Goal: Use online tool/utility: Utilize a website feature to perform a specific function

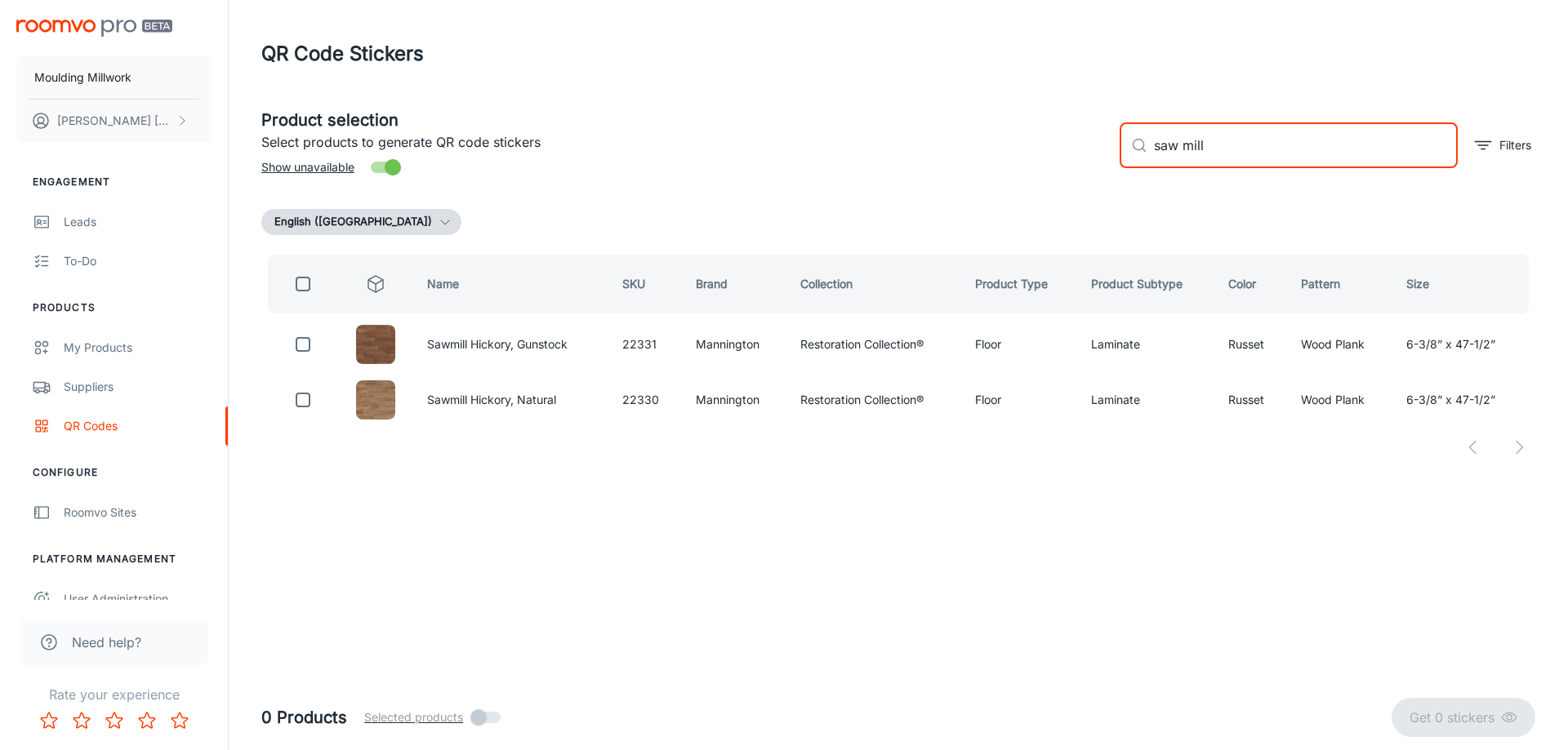
drag, startPoint x: 1225, startPoint y: 140, endPoint x: 1065, endPoint y: 150, distance: 160.3
click at [1065, 150] on div "Product selection Select products to generate QR code stickers Show unavailable…" at bounding box center [891, 138] width 1287 height 88
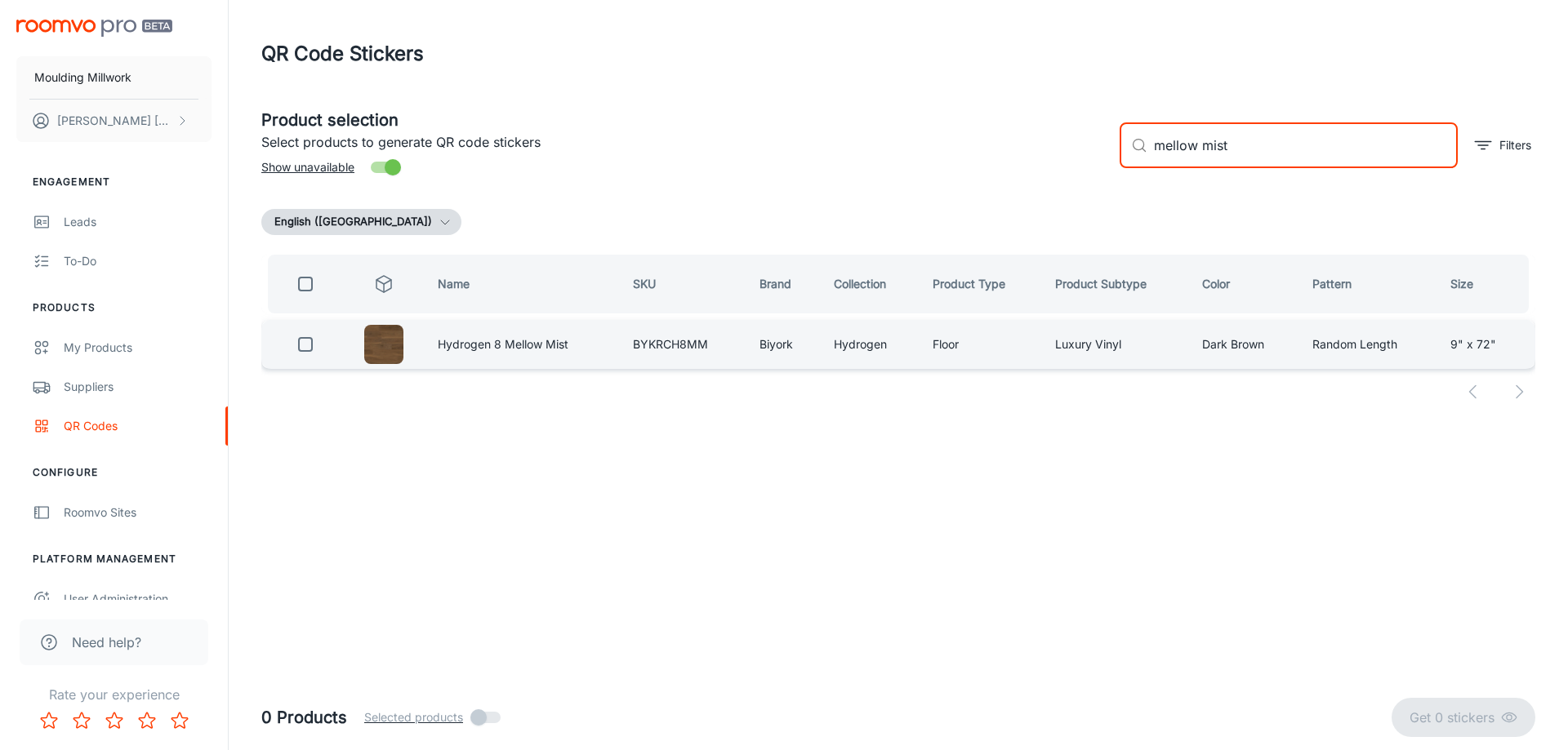
type input "mellow mist"
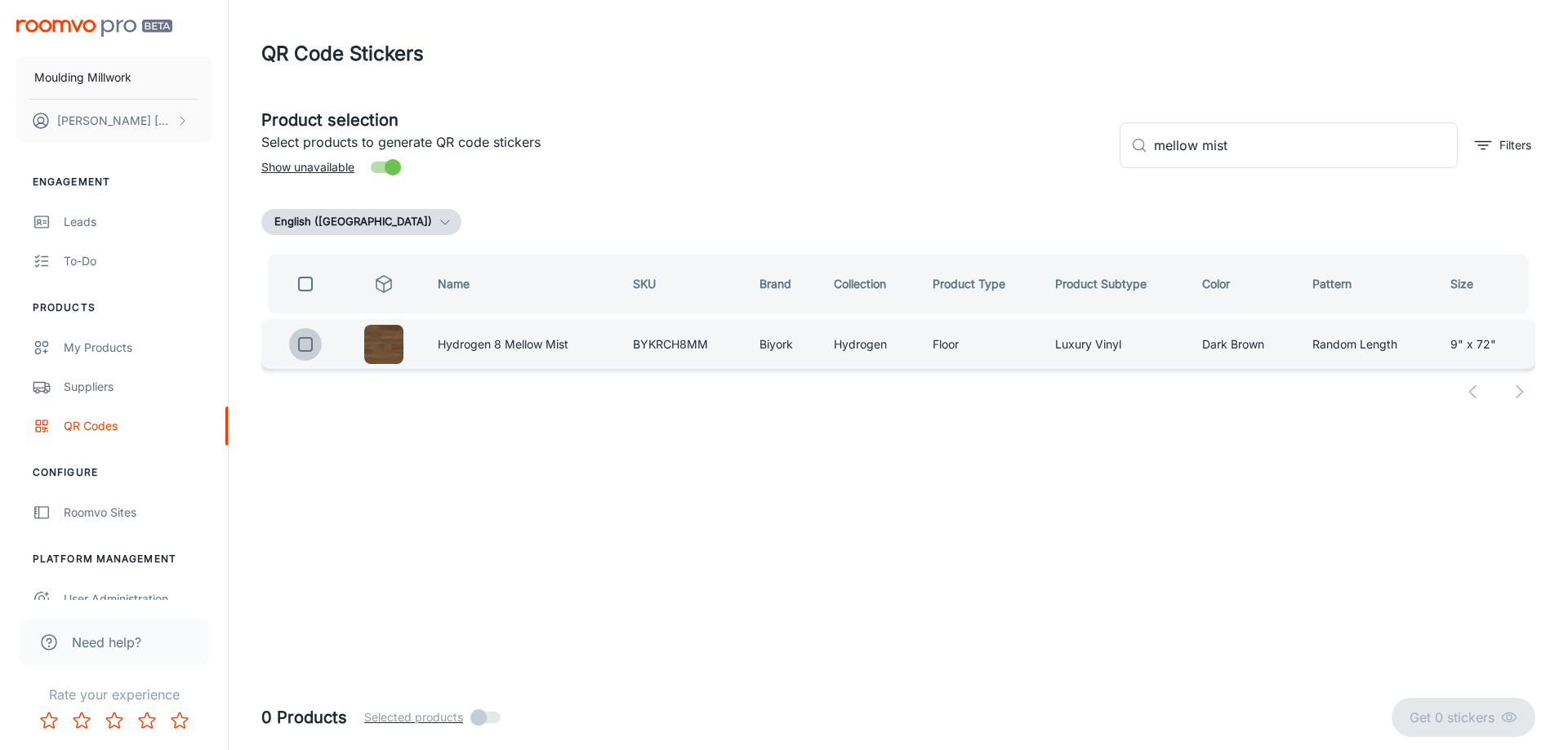
click at [303, 345] on input "checkbox" at bounding box center [305, 344] width 33 height 33
checkbox input "true"
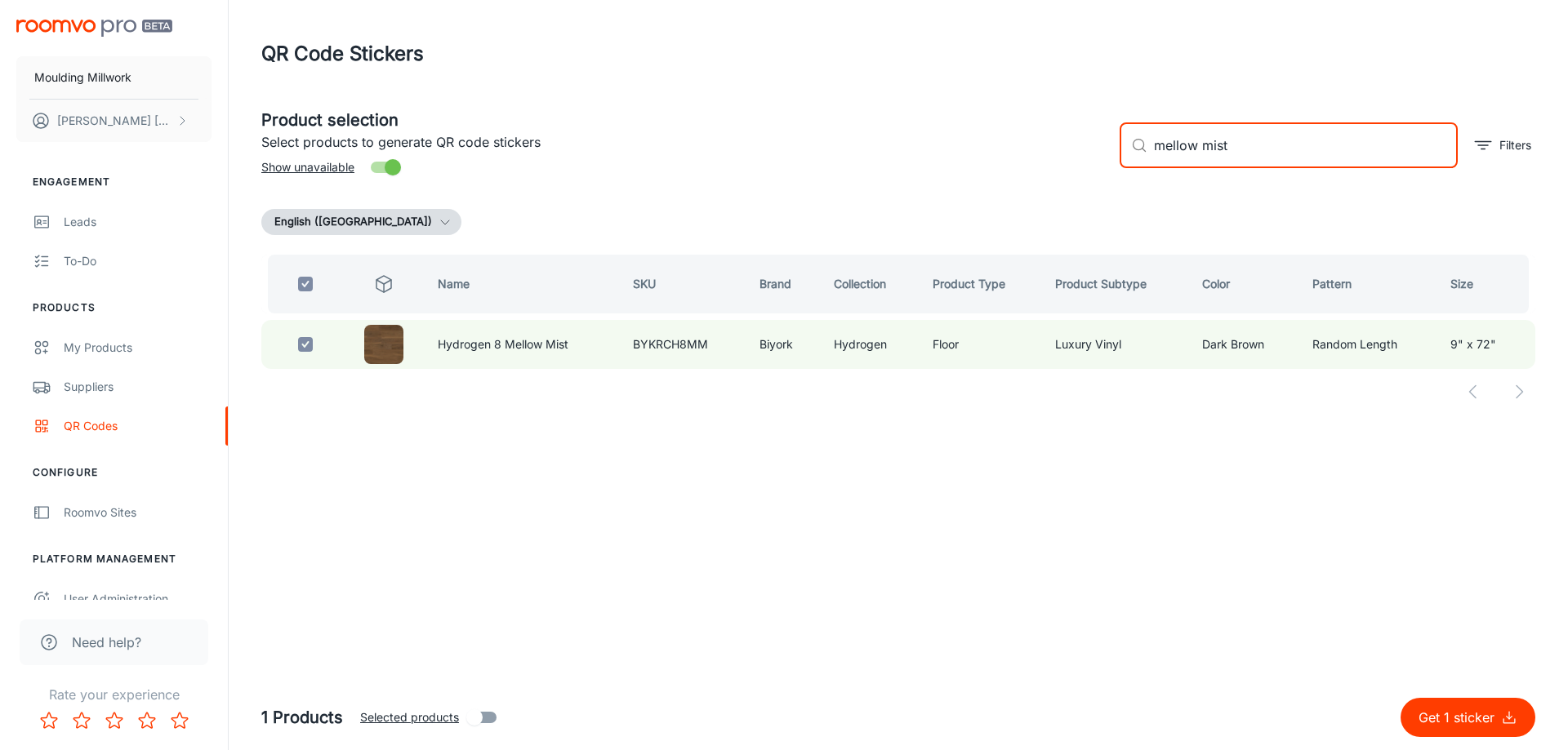
drag, startPoint x: 1283, startPoint y: 142, endPoint x: 1068, endPoint y: 142, distance: 215.0
click at [1068, 142] on div "Product selection Select products to generate QR code stickers Show unavailable…" at bounding box center [891, 138] width 1287 height 88
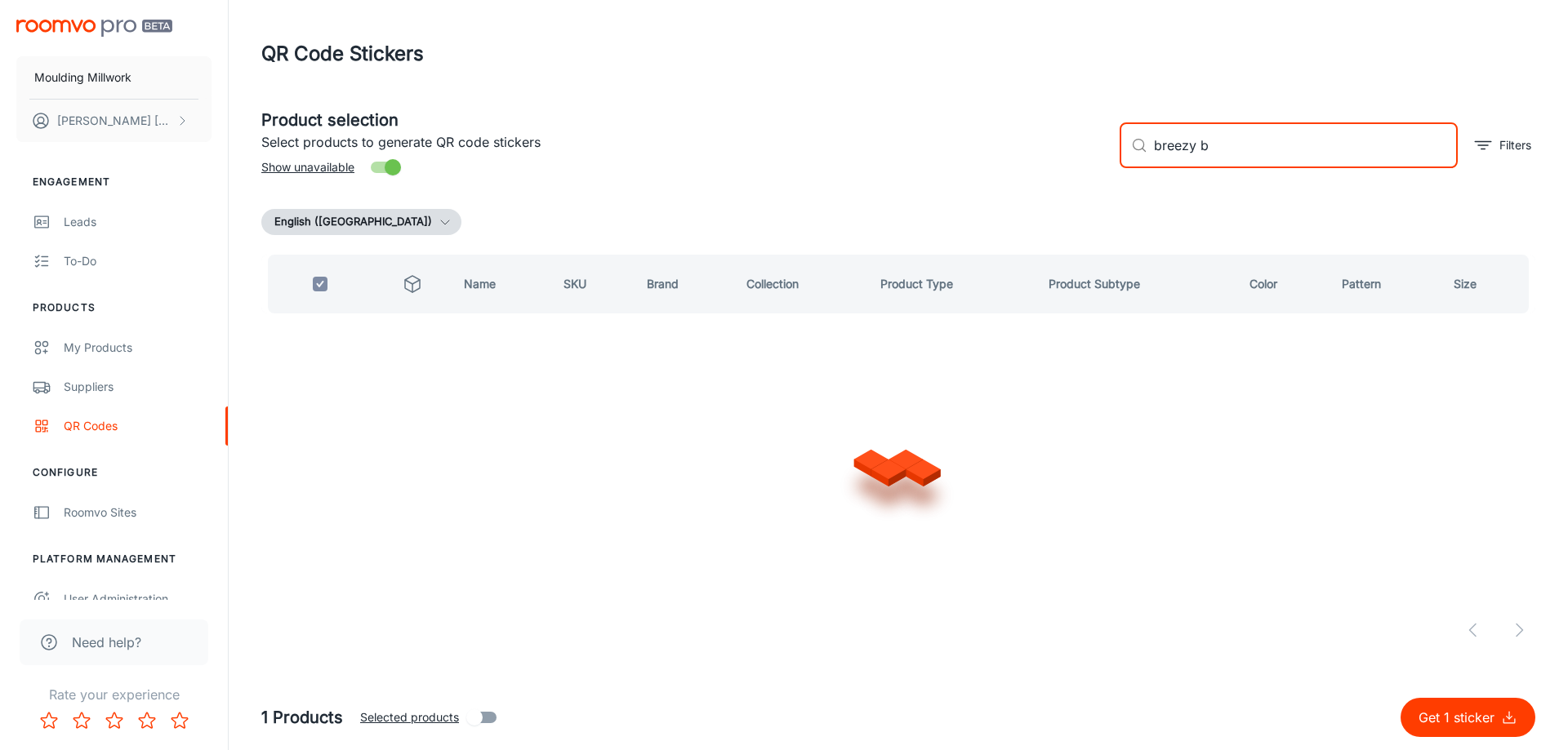
type input "breezy bi"
checkbox input "false"
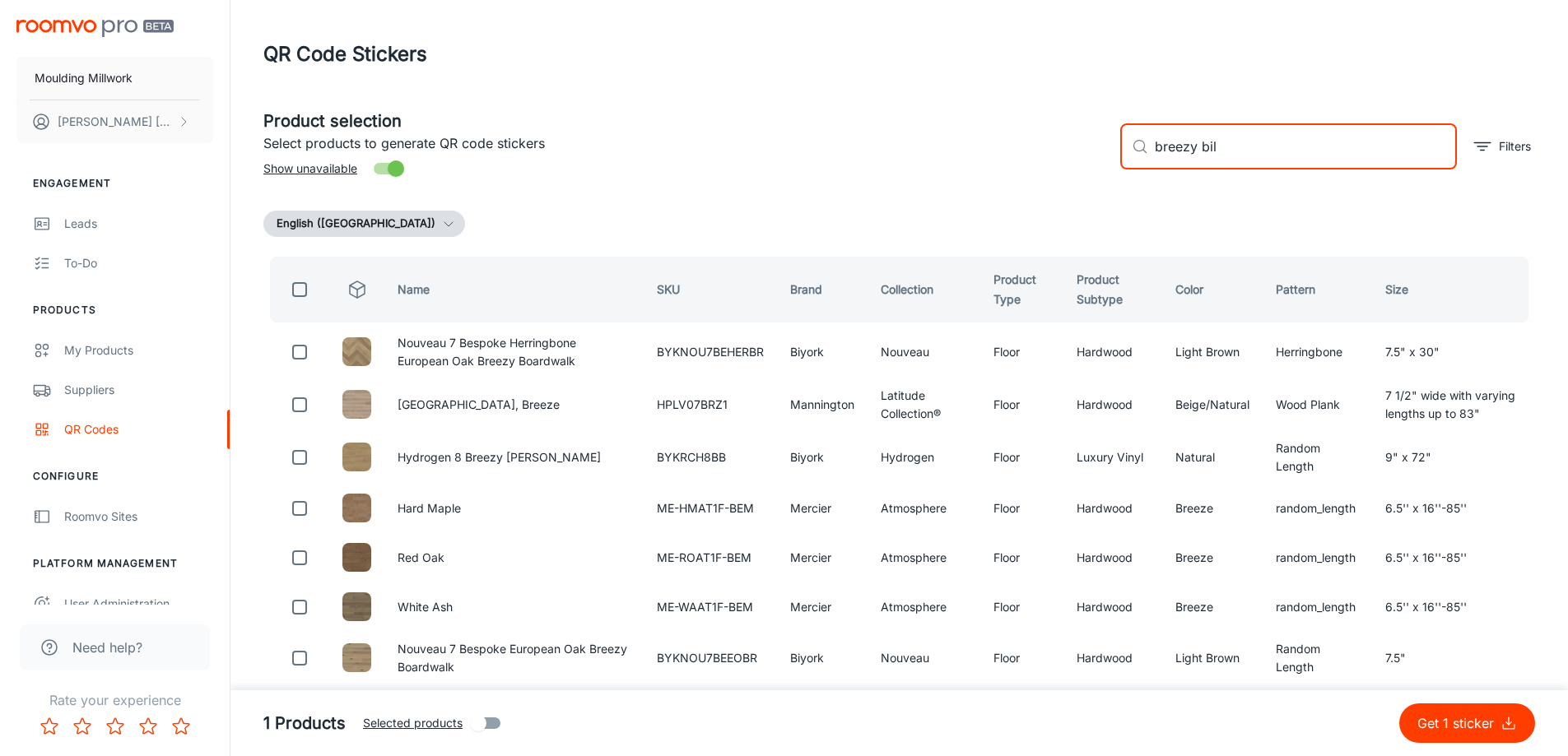
type input "breezy bilo"
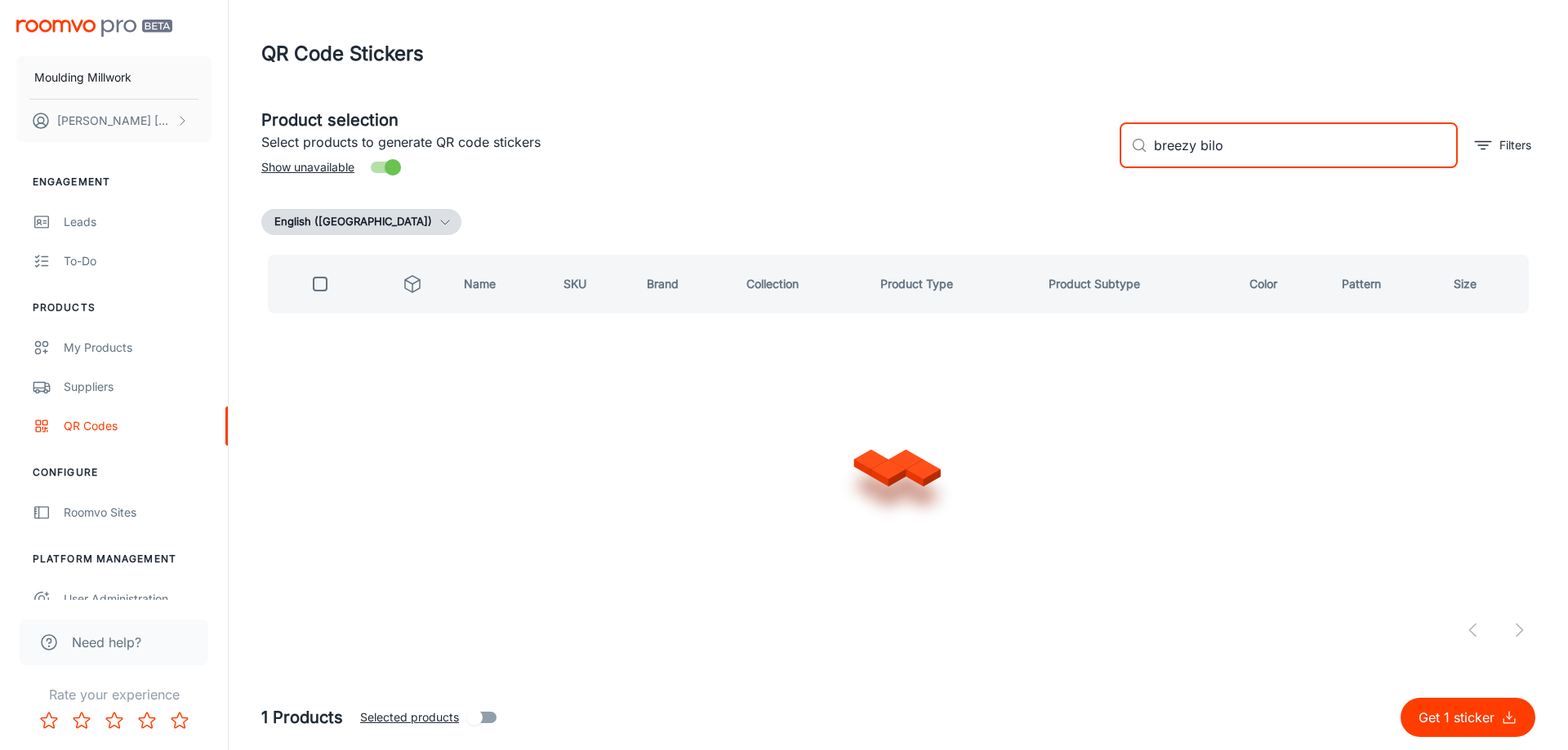
checkbox input "true"
type input "breezy bill"
checkbox input "false"
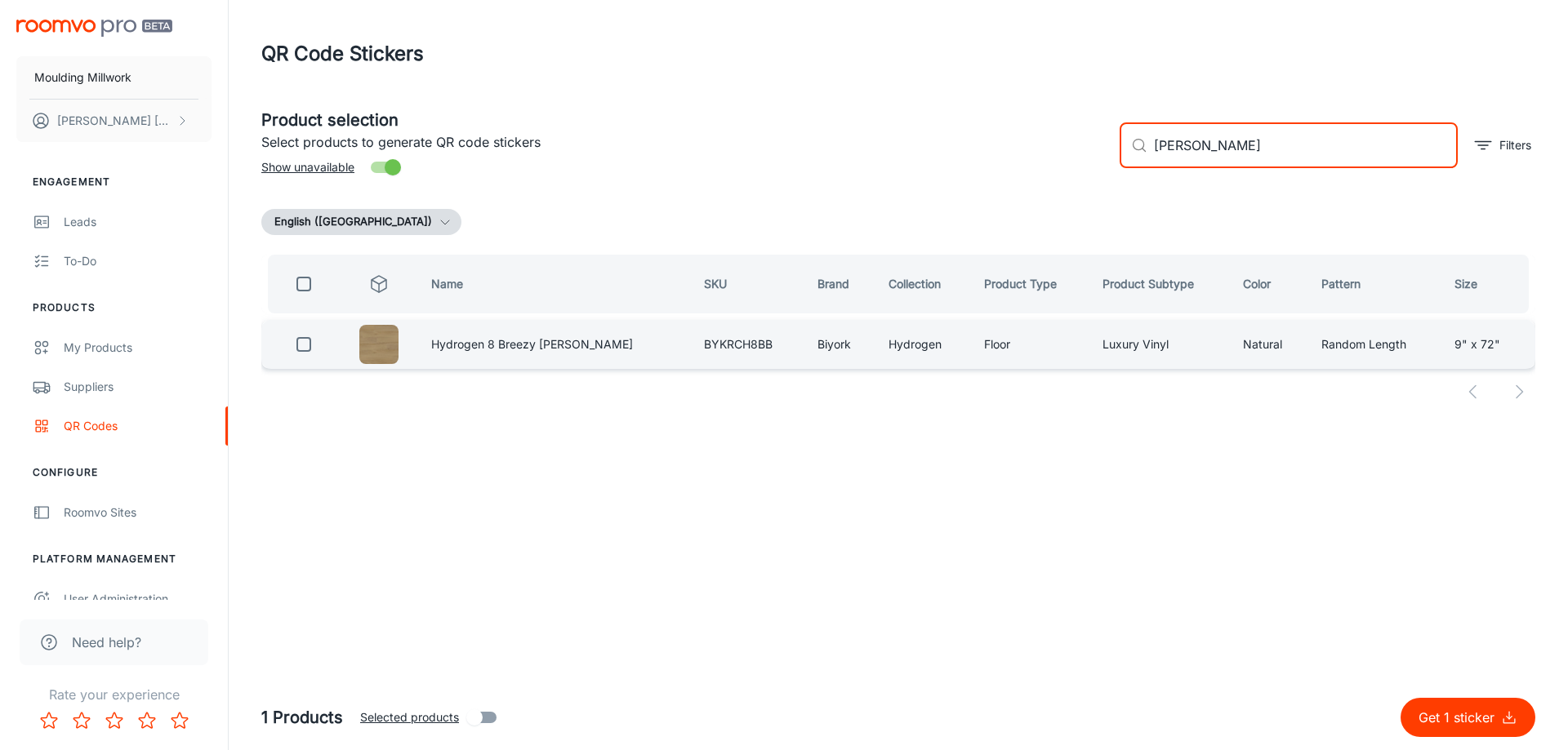
type input "[PERSON_NAME]"
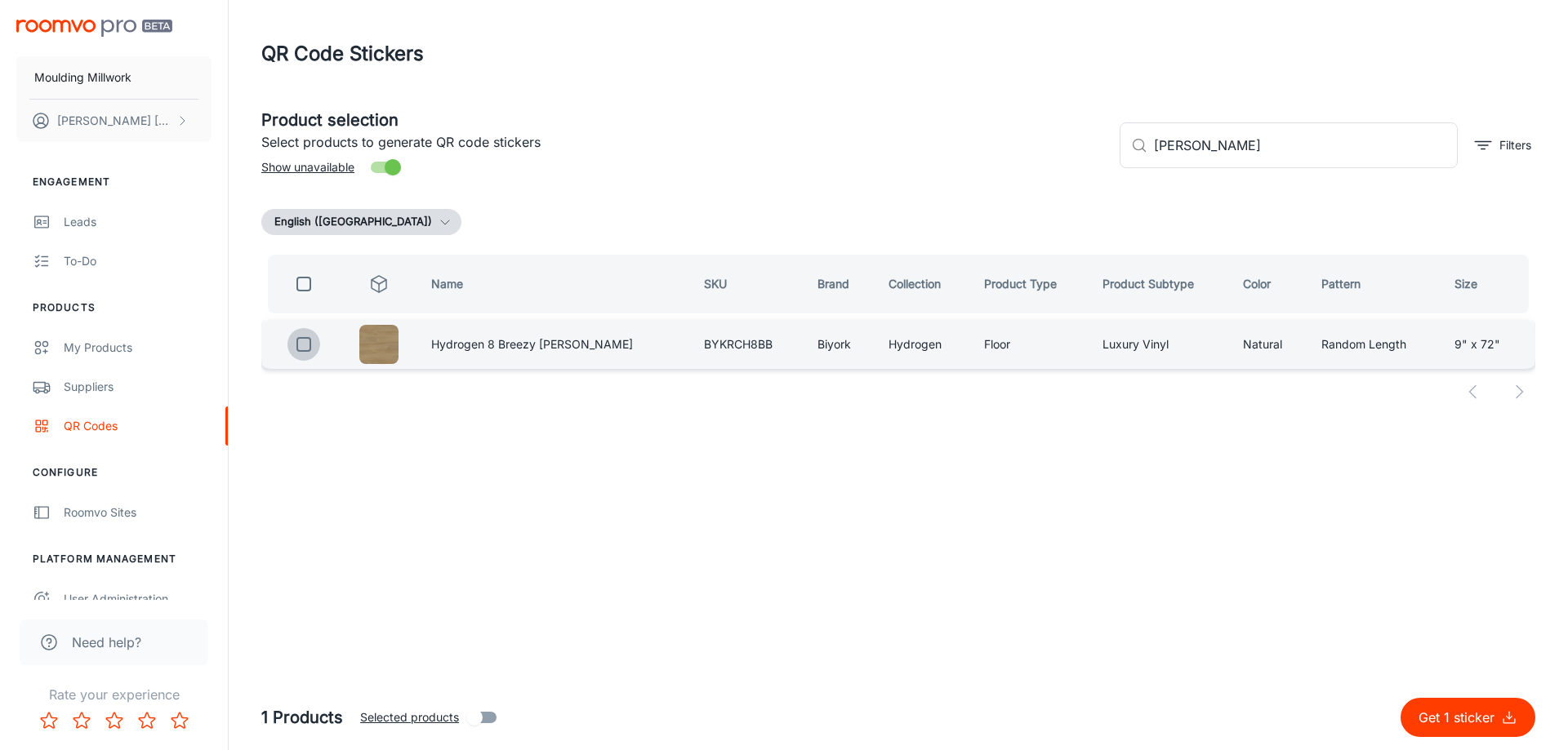
click at [312, 350] on input "checkbox" at bounding box center [303, 344] width 33 height 33
checkbox input "true"
click at [1461, 715] on p "Get 2 stickers" at bounding box center [1455, 718] width 92 height 20
checkbox input "false"
